Goal: Task Accomplishment & Management: Use online tool/utility

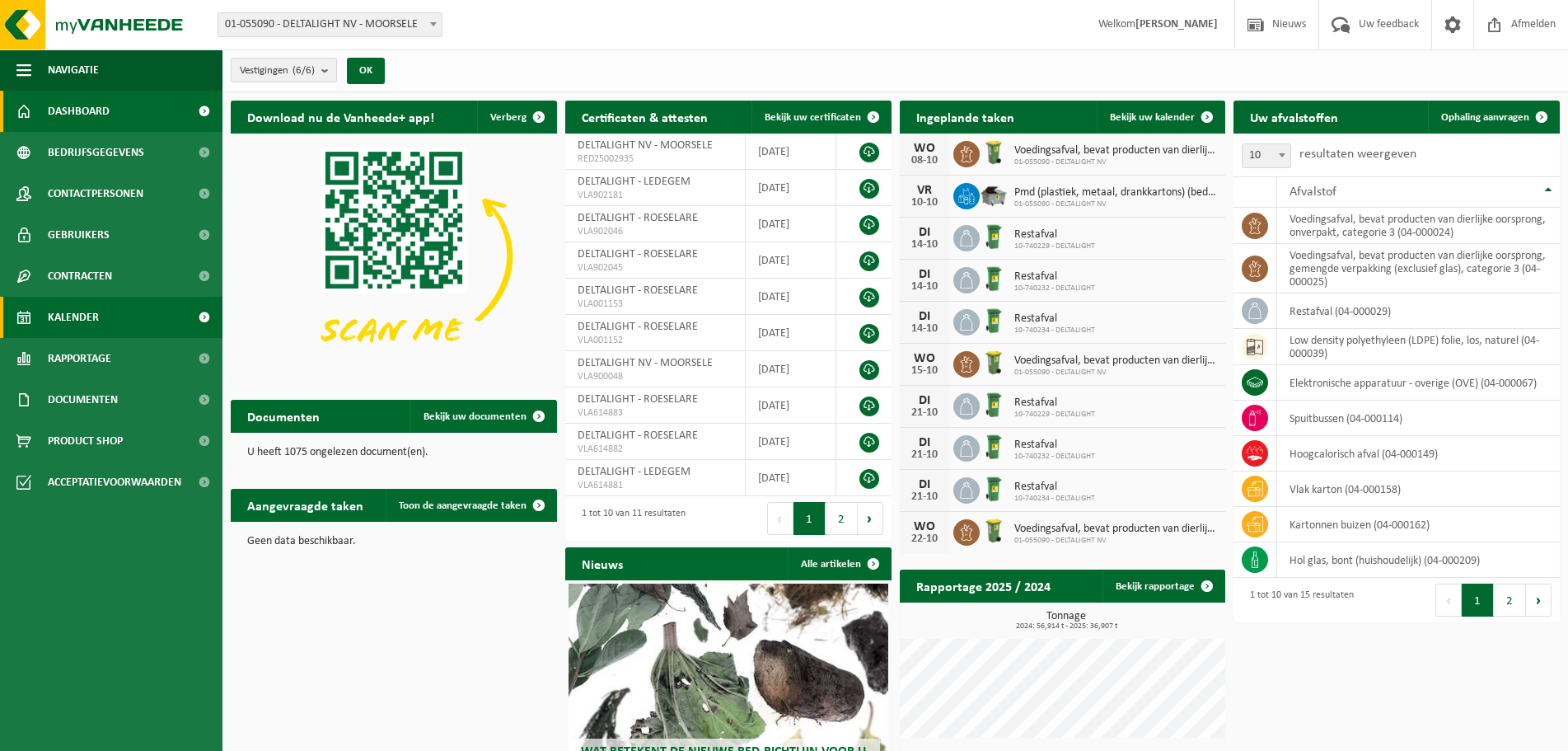
click at [73, 305] on span "Kalender" at bounding box center [73, 318] width 51 height 41
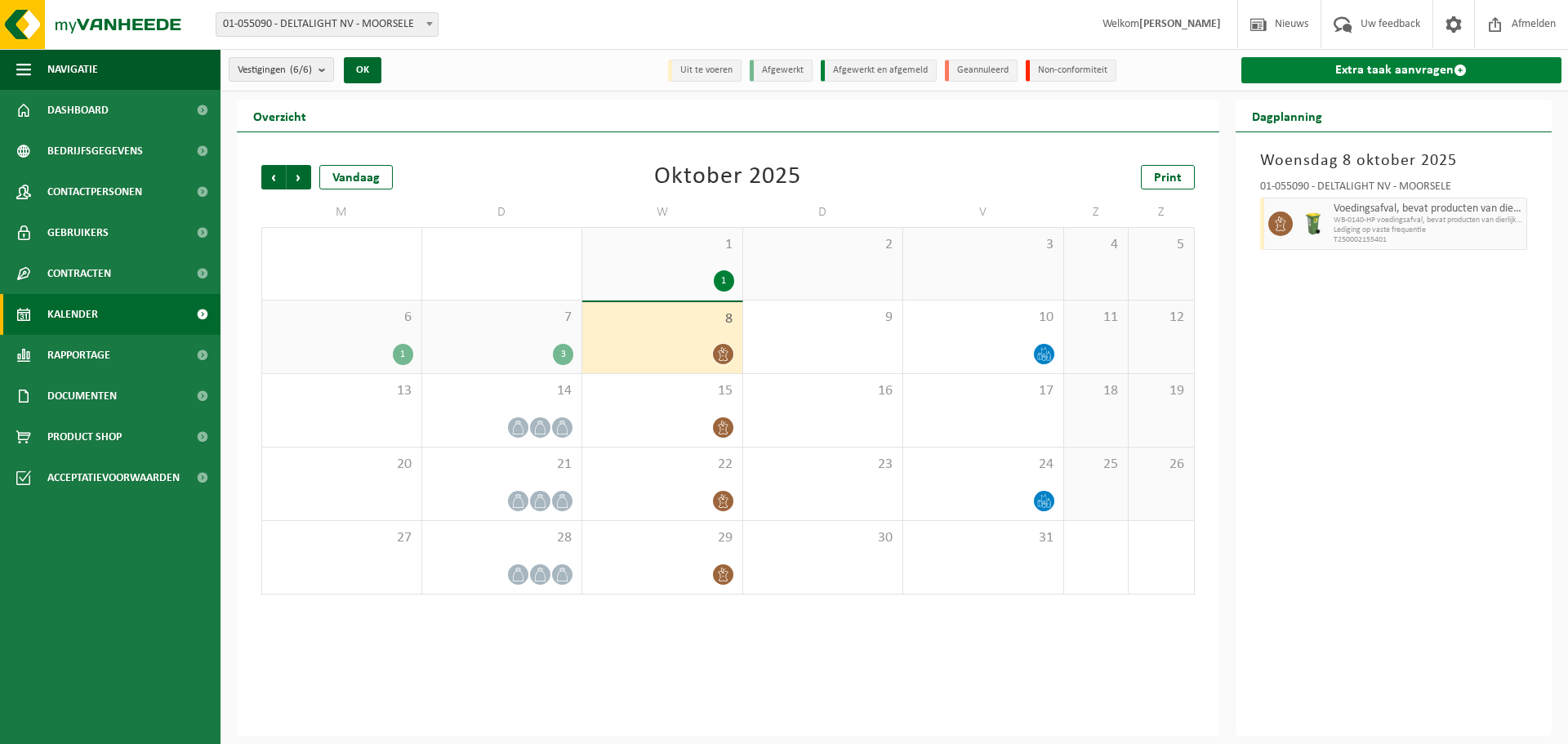
click at [1301, 69] on link "Extra taak aanvragen" at bounding box center [1401, 70] width 321 height 26
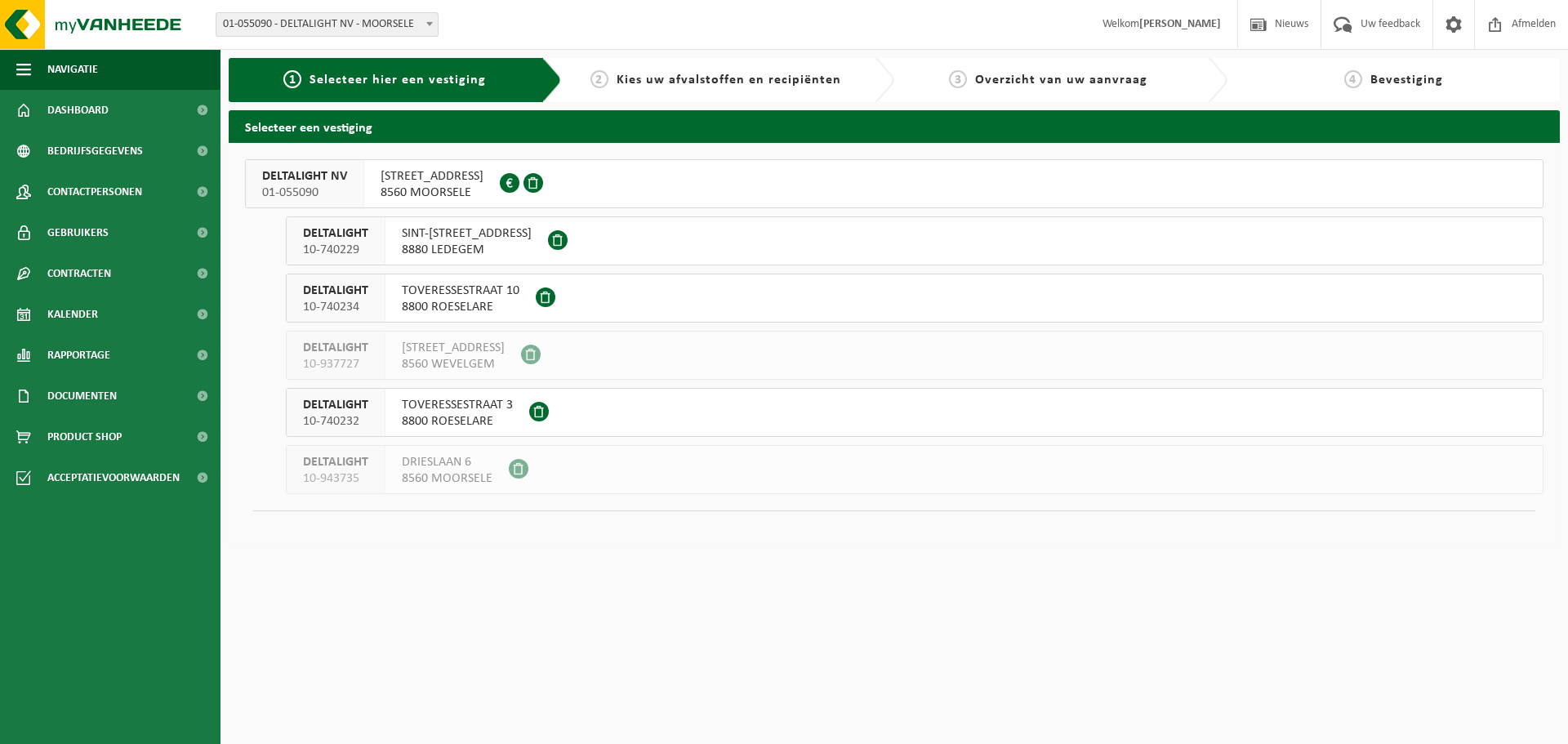
click at [432, 171] on span "MUIZELSTRAAT 2" at bounding box center [432, 177] width 103 height 16
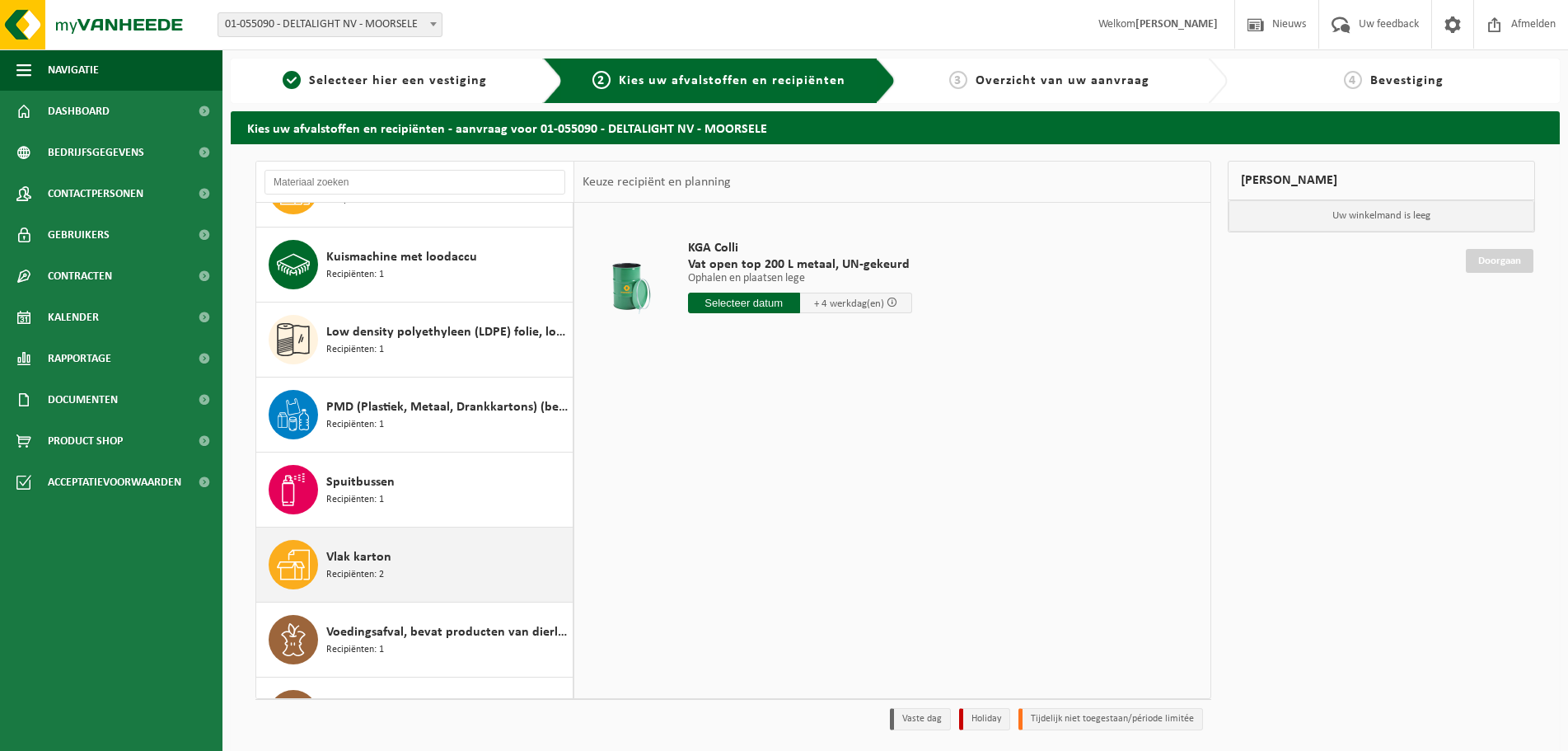
scroll to position [396, 0]
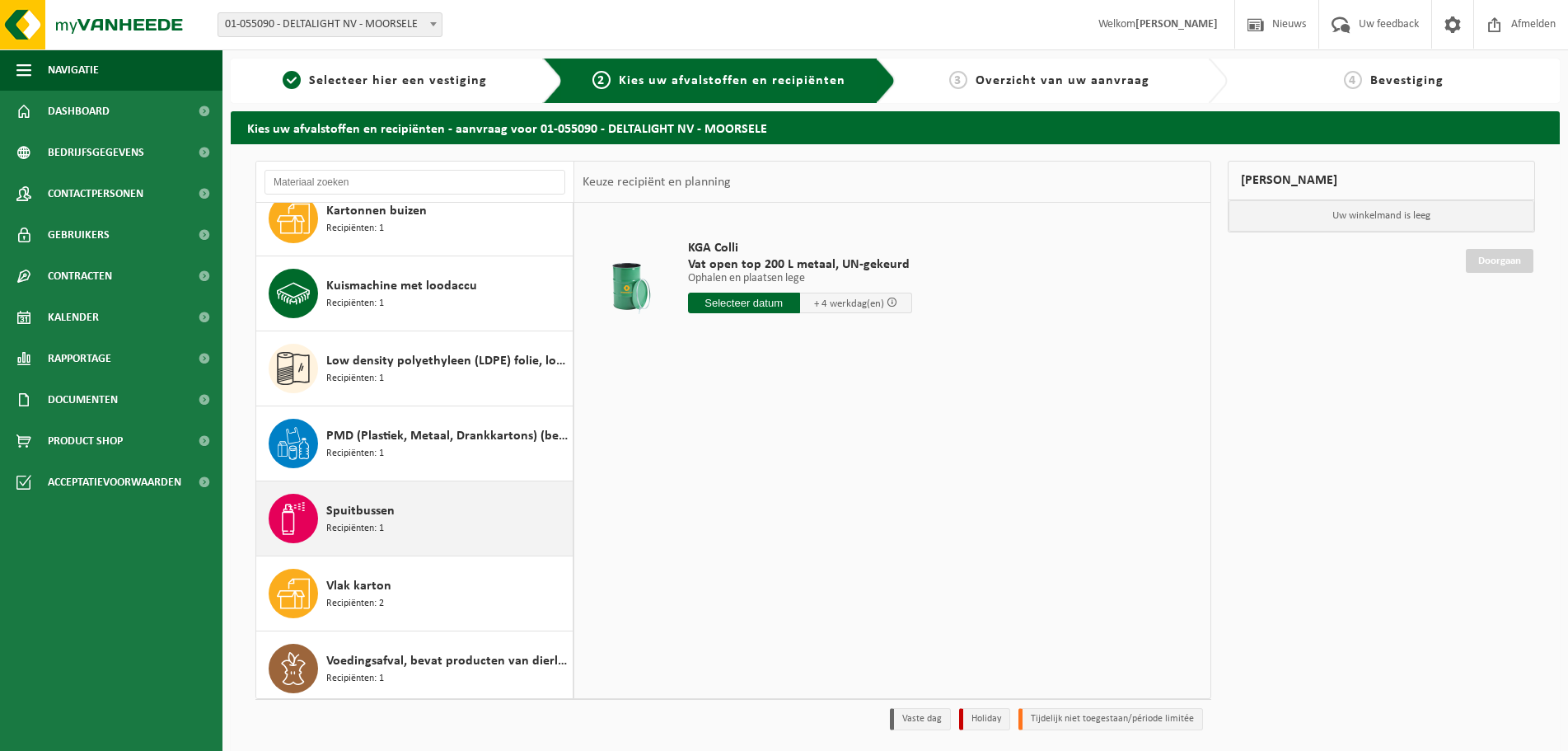
click at [412, 527] on div "Spuitbussen Recipiënten: 1" at bounding box center [448, 518] width 242 height 50
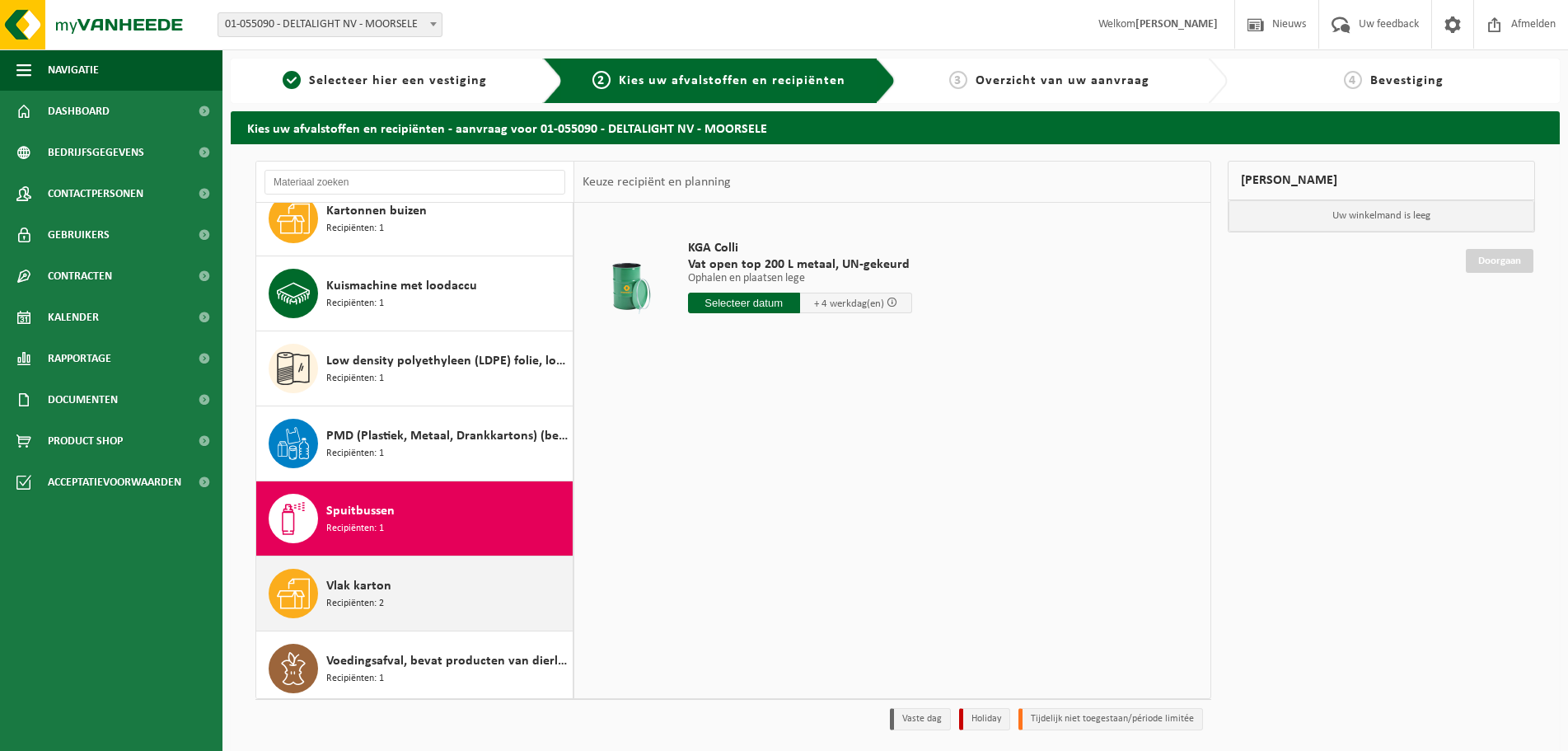
scroll to position [479, 0]
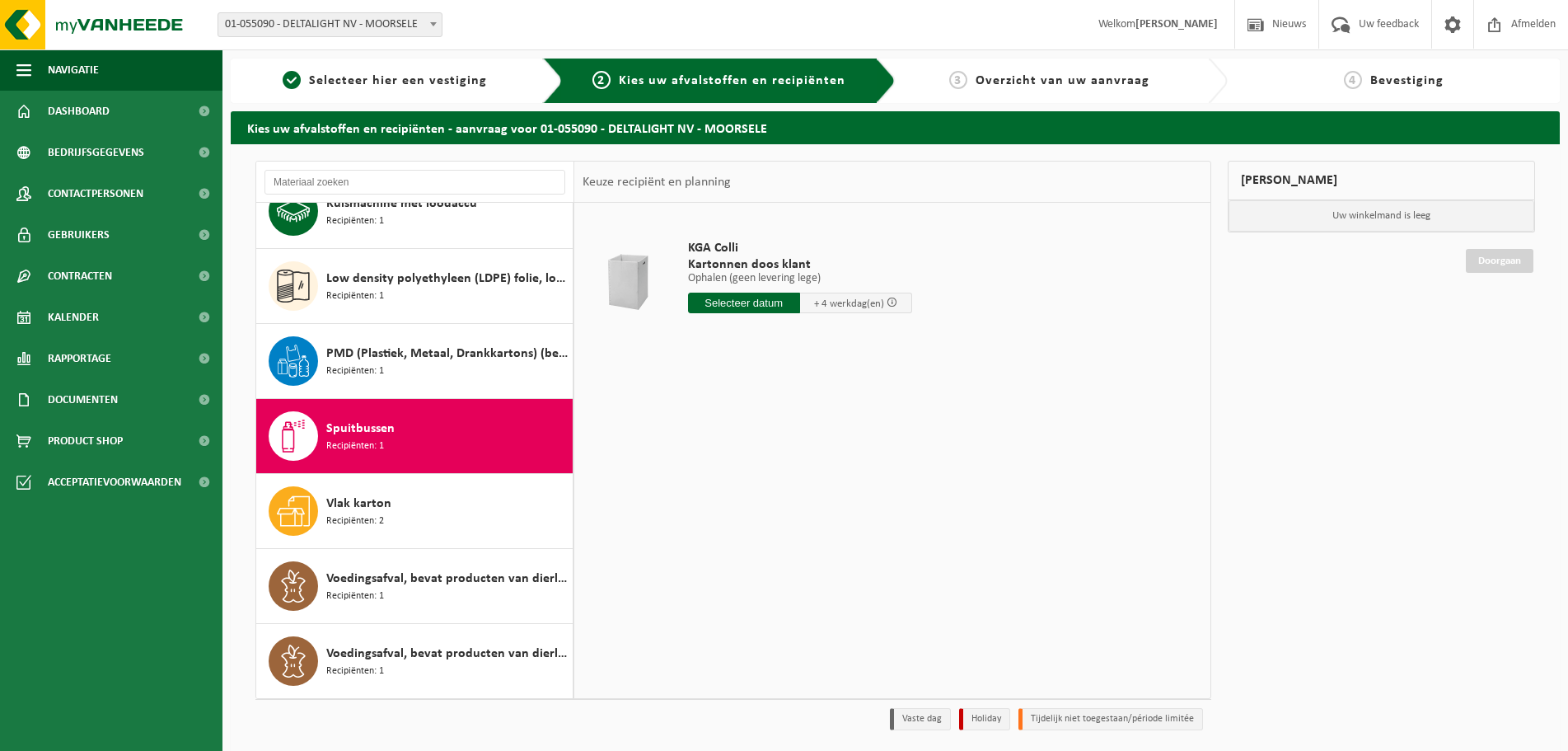
click at [747, 302] on input "text" at bounding box center [744, 303] width 112 height 21
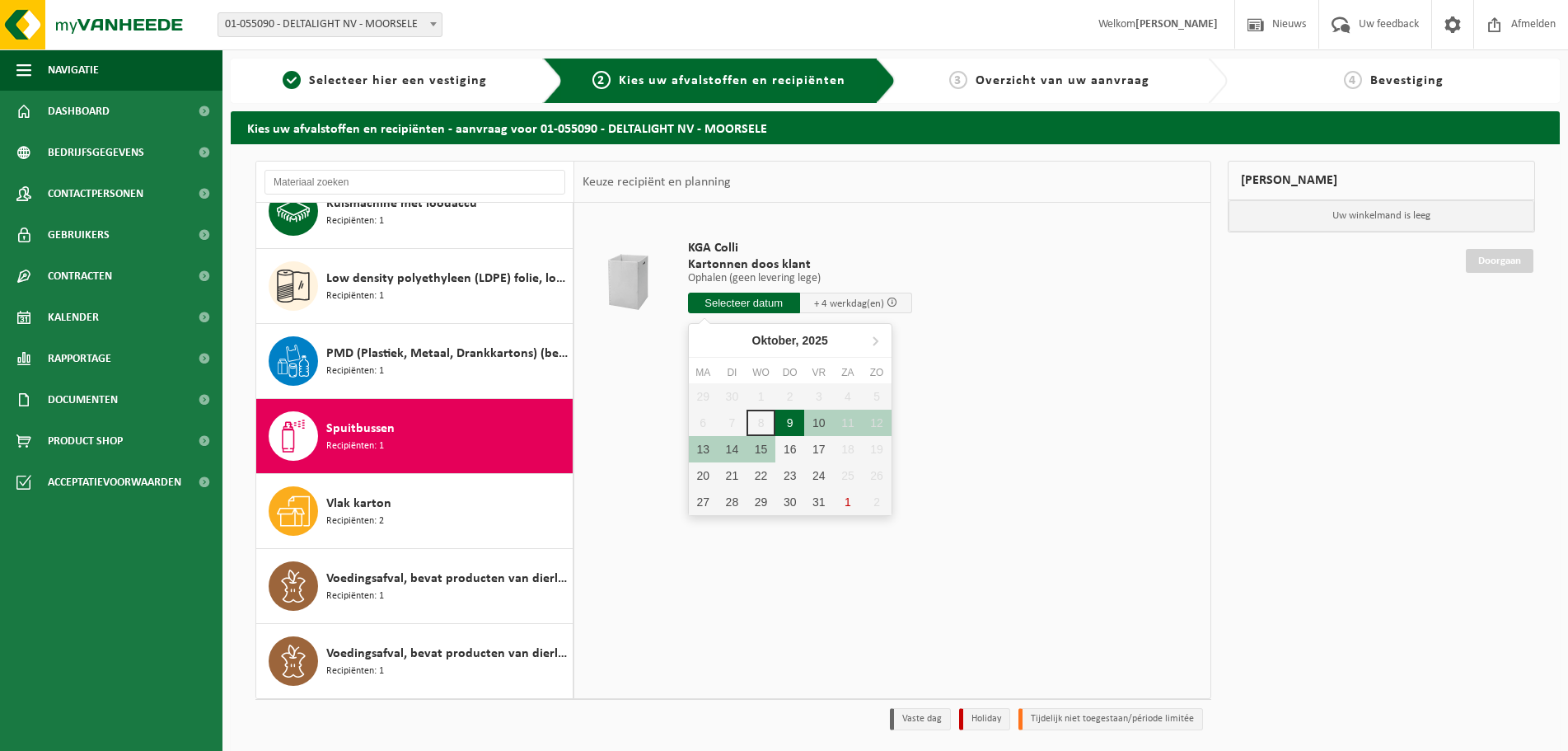
click at [800, 427] on div "9" at bounding box center [789, 423] width 29 height 26
type input "Van 2025-10-09"
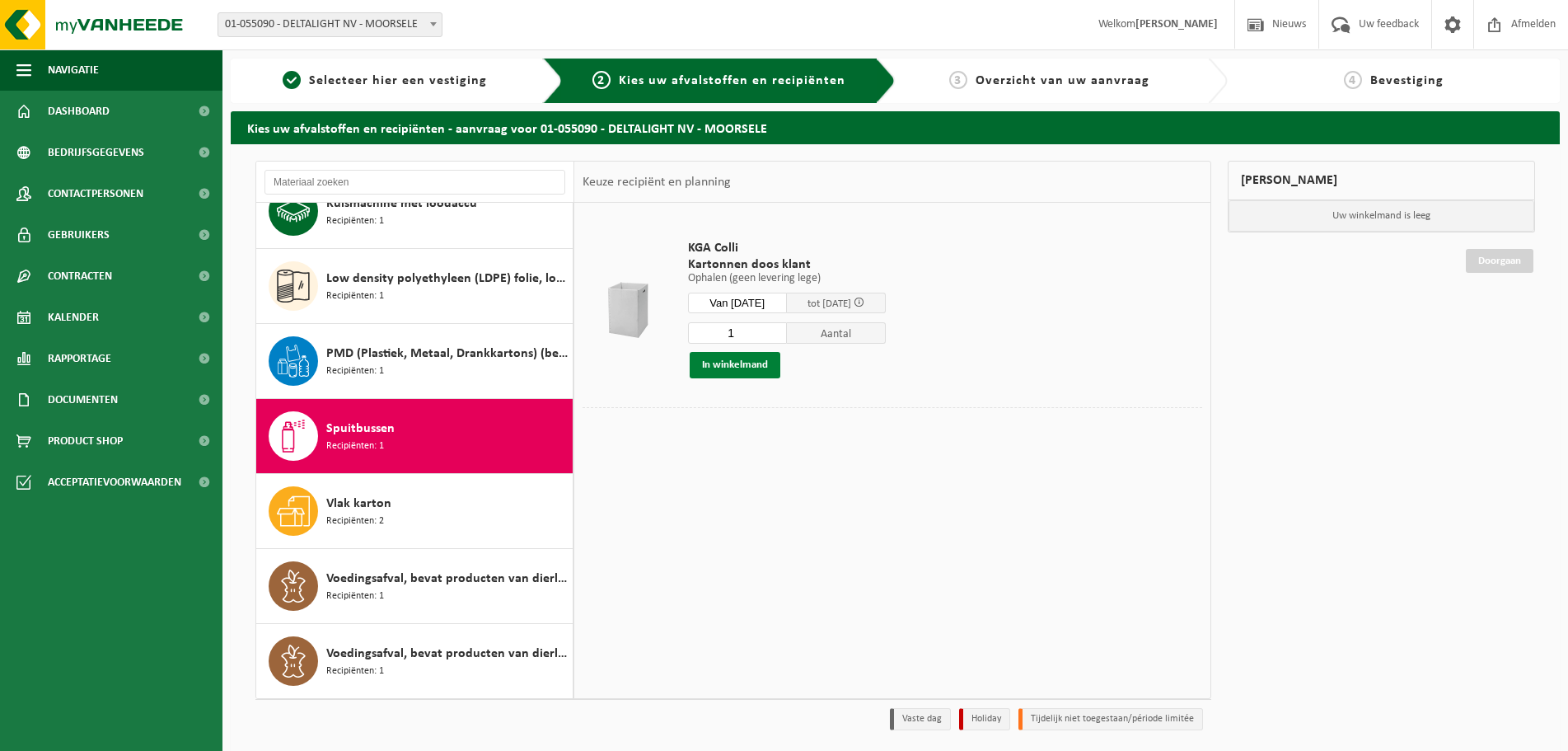
click at [743, 364] on button "In winkelmand" at bounding box center [735, 366] width 91 height 26
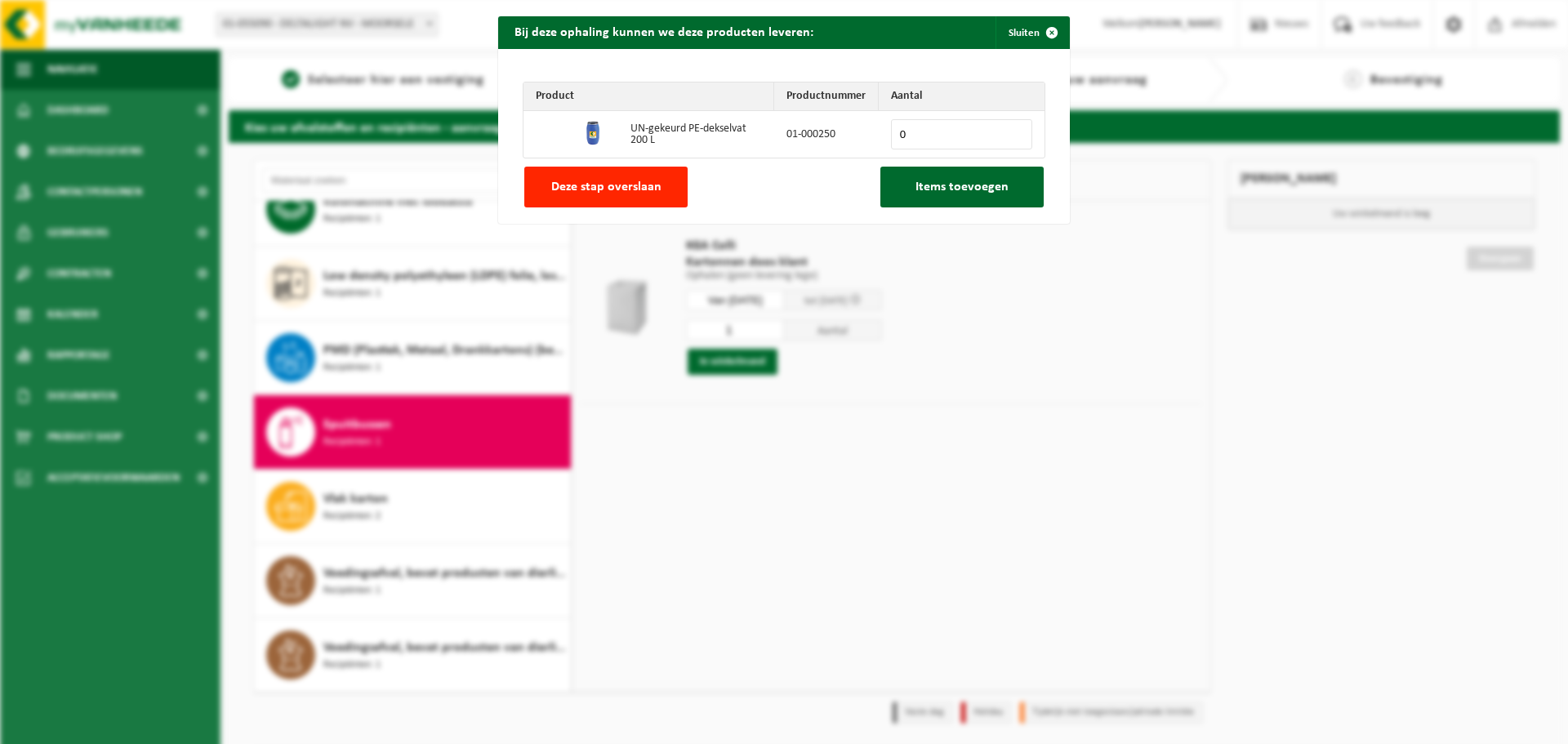
click at [652, 181] on span "Deze stap overslaan" at bounding box center [606, 187] width 110 height 13
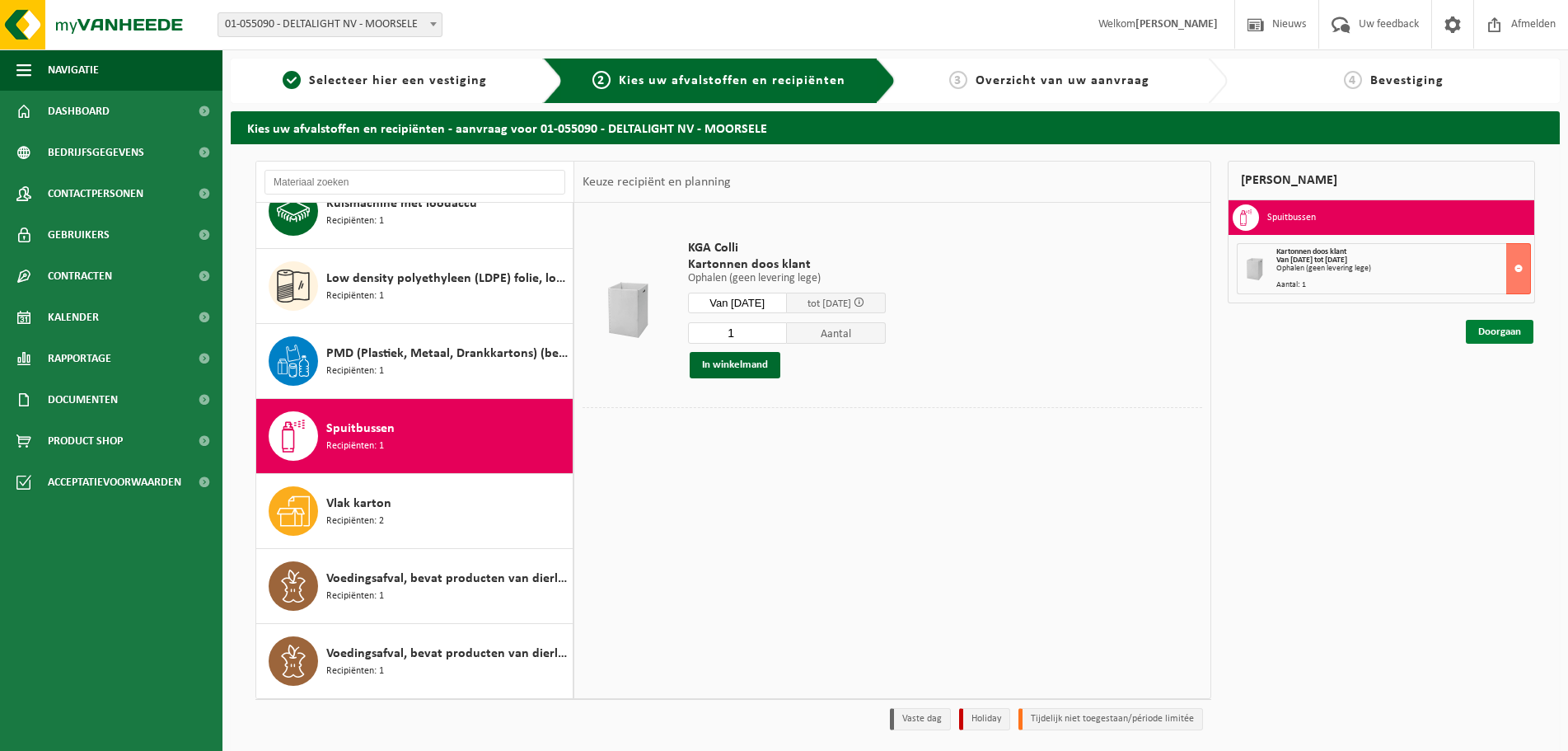
click at [1495, 325] on link "Doorgaan" at bounding box center [1500, 332] width 68 height 24
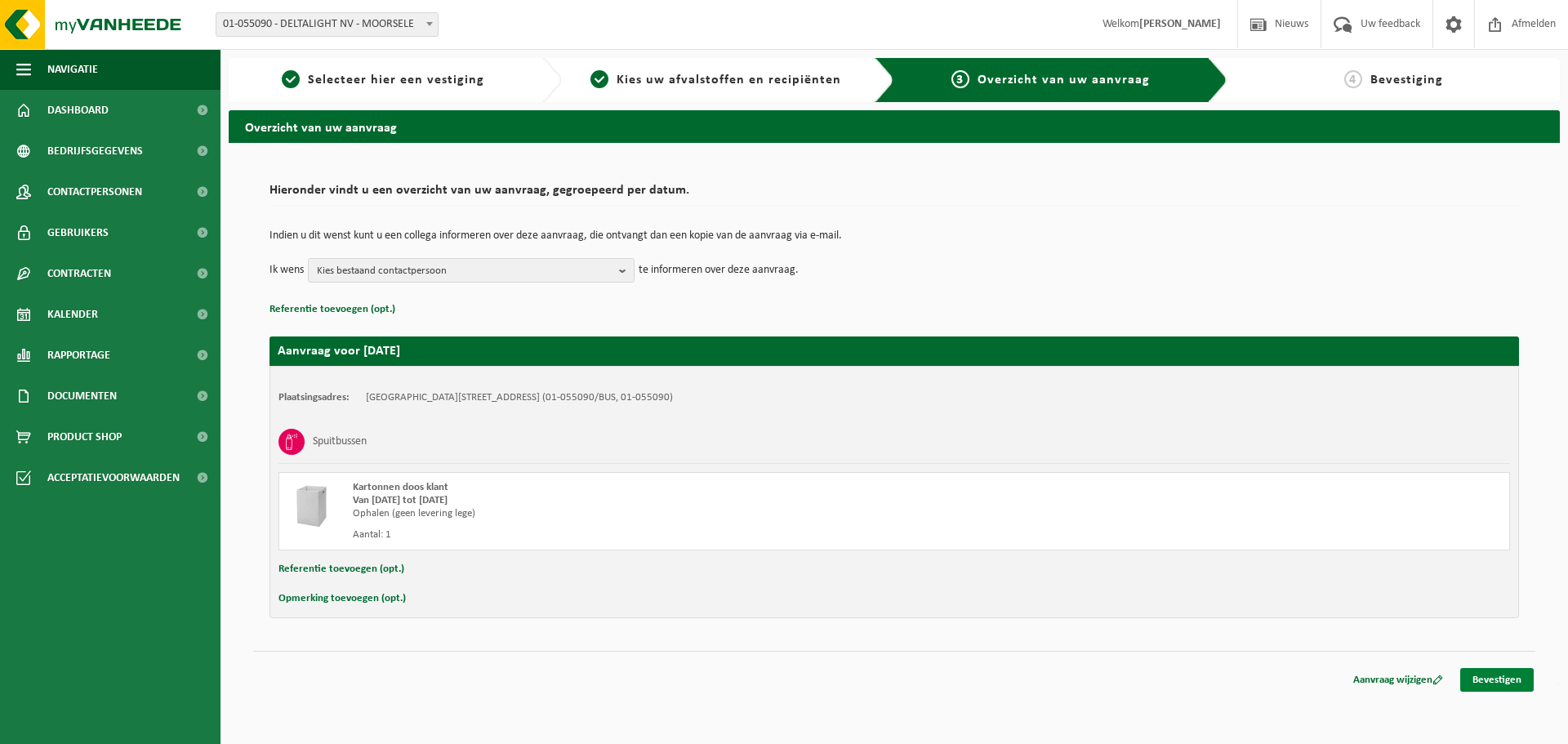
click at [1480, 683] on link "Bevestigen" at bounding box center [1497, 679] width 74 height 24
